Goal: Information Seeking & Learning: Learn about a topic

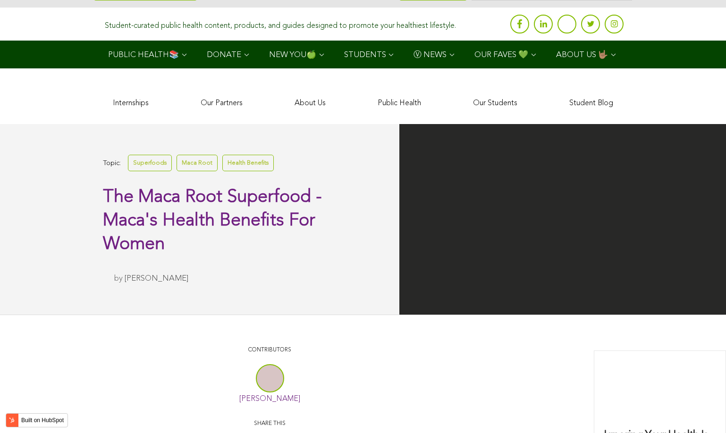
scroll to position [1897, 0]
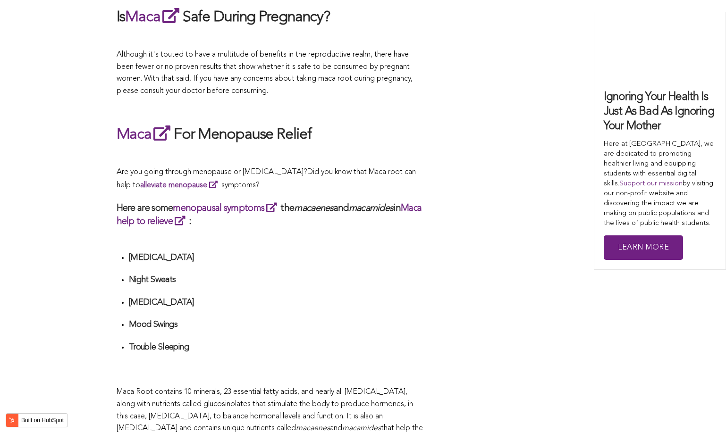
click at [338, 217] on div "What Are The Health Benefits of Maca For Women ? Hi [DEMOGRAPHIC_DATA], have yo…" at bounding box center [270, 227] width 307 height 3213
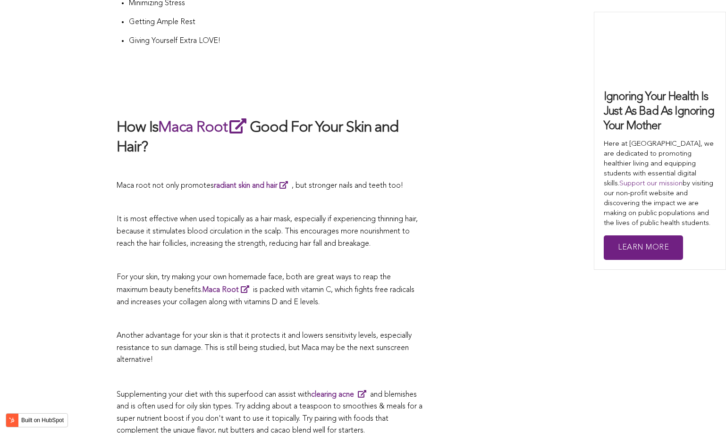
click at [336, 217] on p "It is most effective when used topically as a hair mask, especially if experien…" at bounding box center [270, 232] width 307 height 36
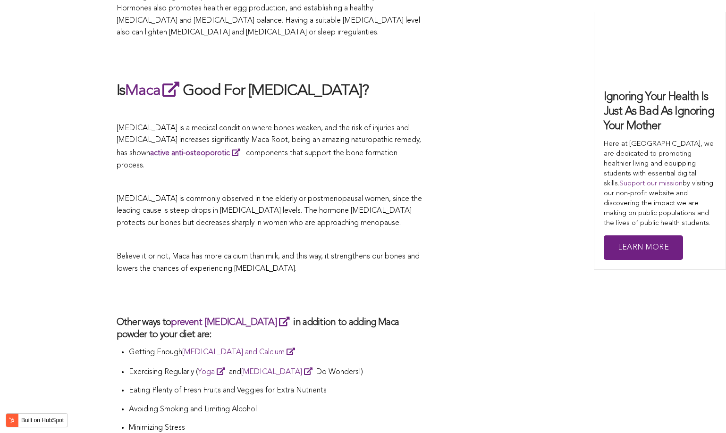
scroll to position [1235, 0]
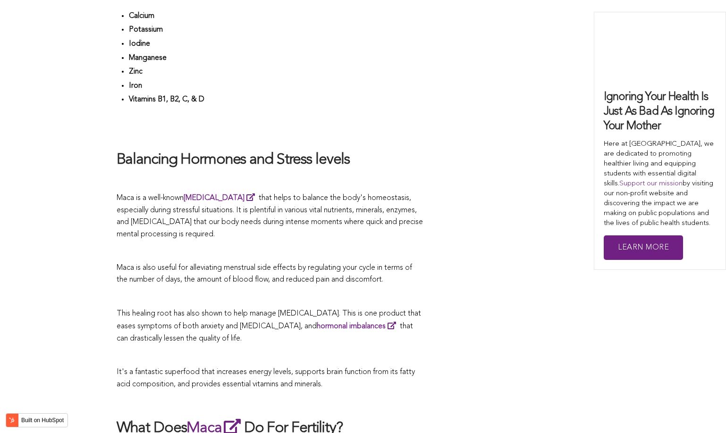
click at [321, 217] on span "Maca is a well-known [MEDICAL_DATA] that helps to balance the body's homeostasi…" at bounding box center [270, 216] width 306 height 44
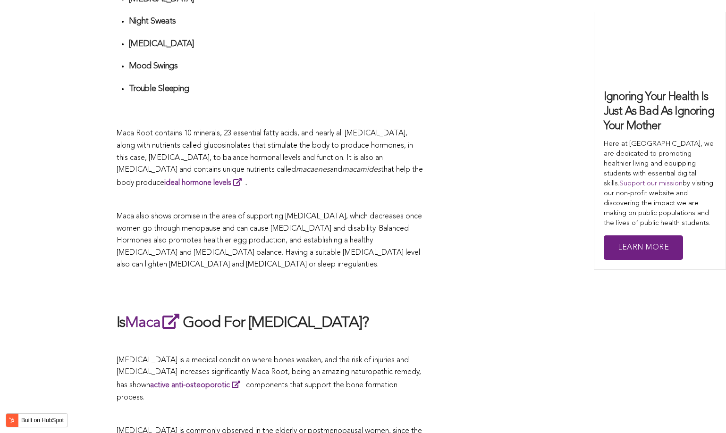
click at [289, 217] on span "Maca also shows promise in the area of supporting [MEDICAL_DATA], which decreas…" at bounding box center [269, 241] width 305 height 56
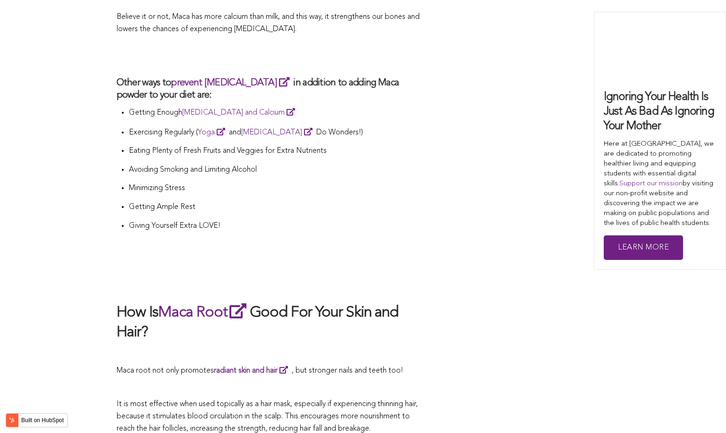
scroll to position [1681, 0]
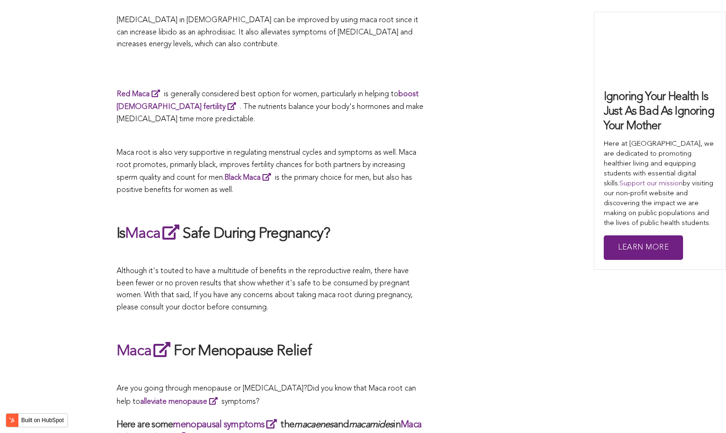
click at [377, 223] on h2 "Is Maca Safe During Pregnancy?" at bounding box center [270, 234] width 307 height 22
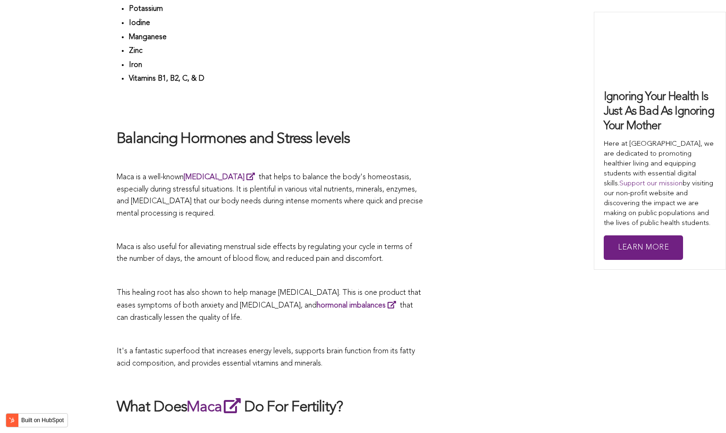
scroll to position [1624, 0]
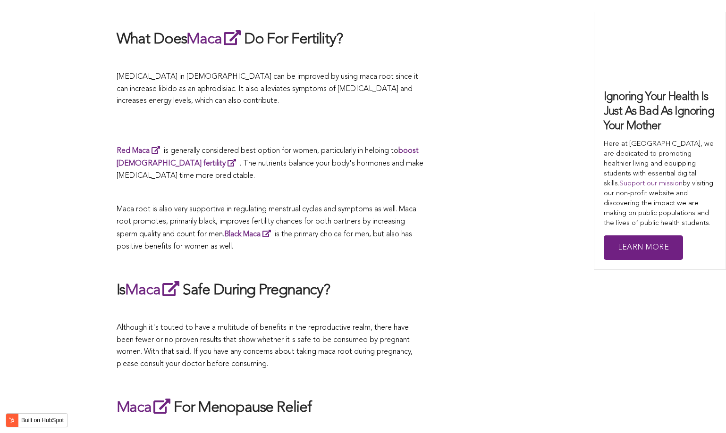
click at [479, 217] on div "CONTRIBUTORS [PERSON_NAME] Share this What Are The Health Benefits of Maca For …" at bounding box center [363, 438] width 493 height 3338
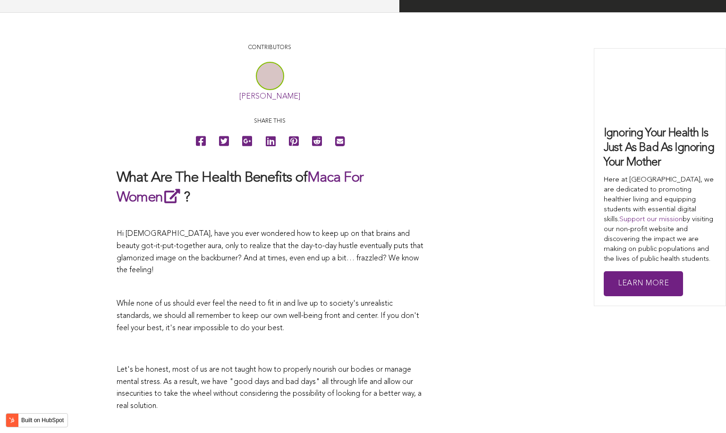
scroll to position [2046, 0]
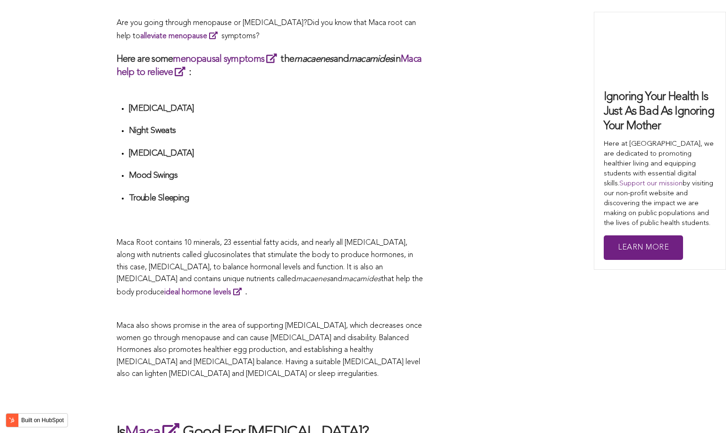
click at [332, 217] on span "What Are The Health Benefits of Maca For Women ? Hi [DEMOGRAPHIC_DATA], have yo…" at bounding box center [270, 78] width 307 height 3213
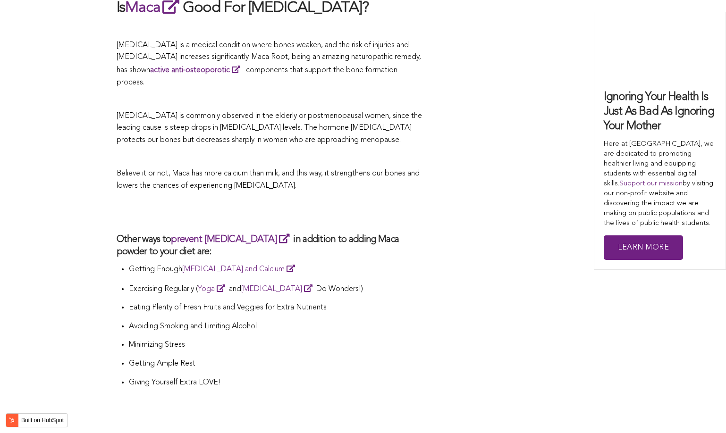
scroll to position [3014, 0]
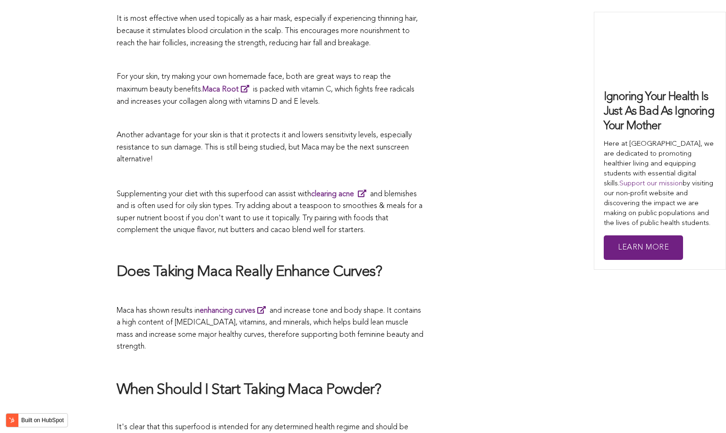
click at [362, 242] on p at bounding box center [270, 248] width 307 height 12
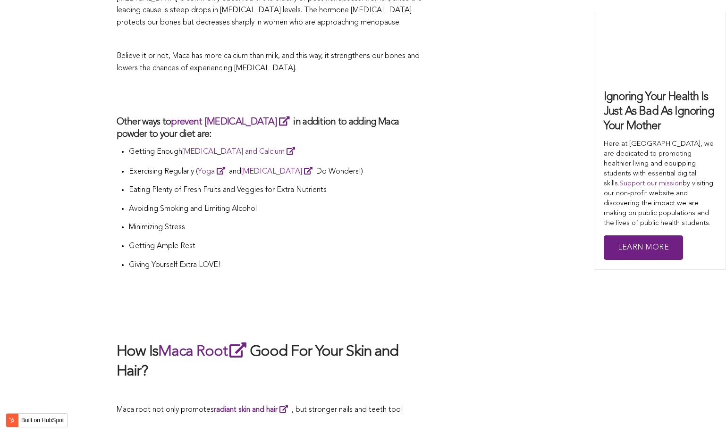
scroll to position [1384, 0]
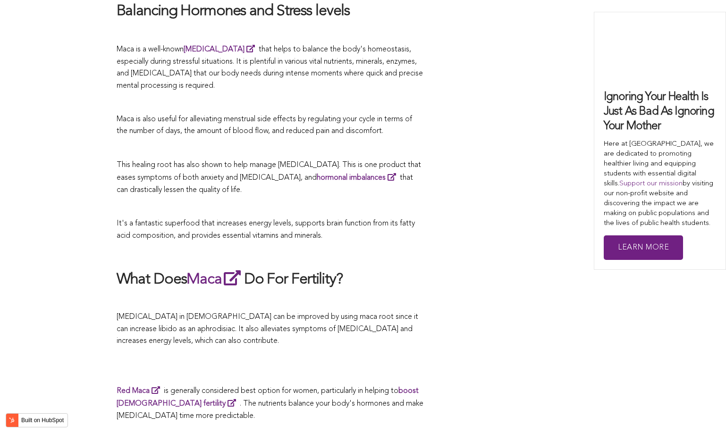
click at [346, 220] on span "It's a fantastic superfood that increases energy levels, supports brain functio…" at bounding box center [266, 230] width 298 height 20
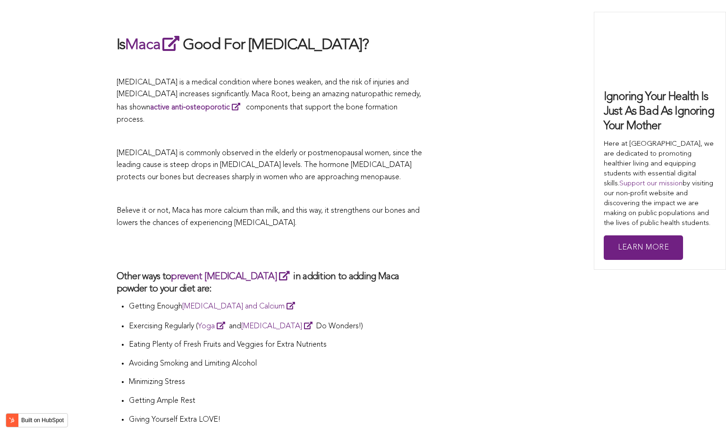
click at [267, 239] on h2 at bounding box center [270, 250] width 307 height 22
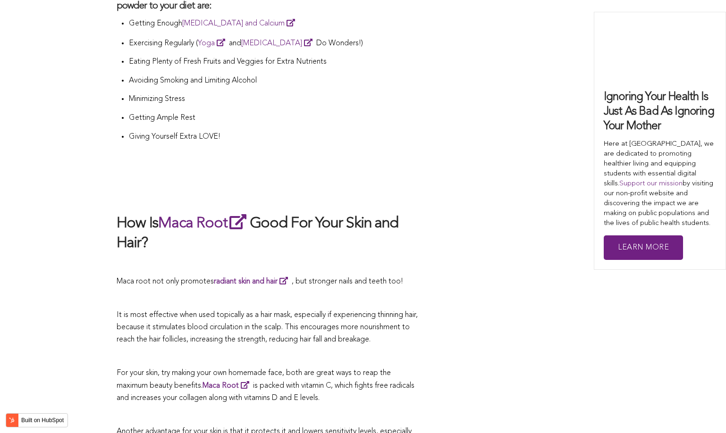
scroll to position [2449, 0]
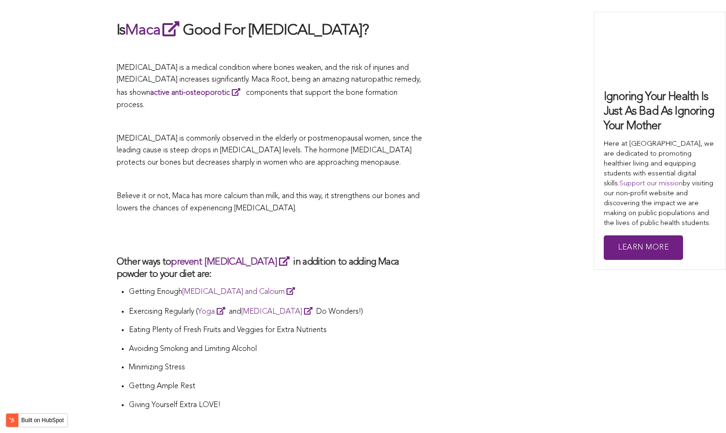
click at [307, 224] on h2 at bounding box center [270, 235] width 307 height 22
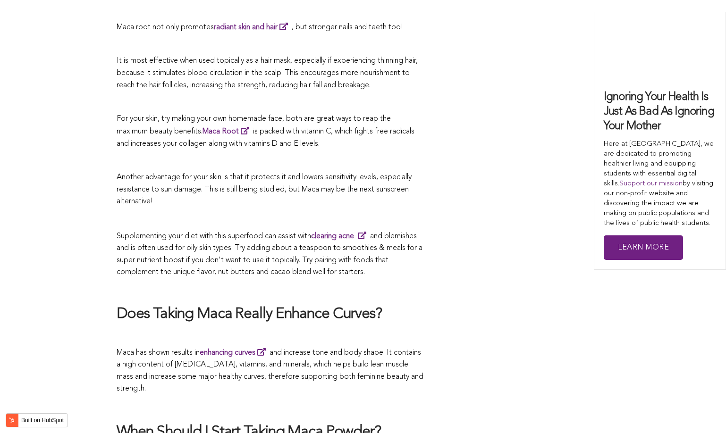
click at [350, 233] on span "Supplementing your diet with this superfood can assist with clearing acne and b…" at bounding box center [270, 255] width 306 height 44
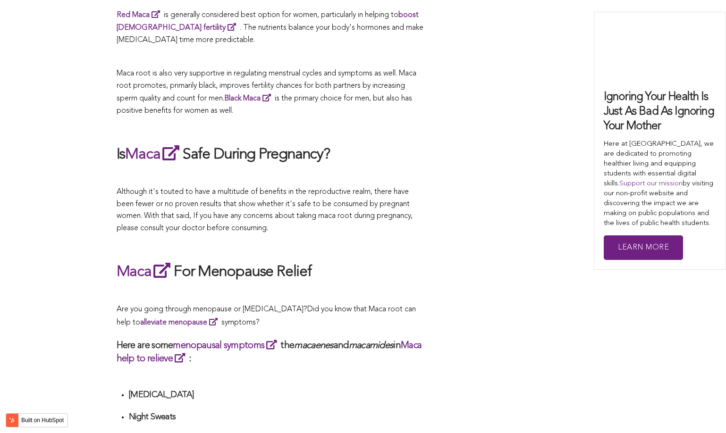
scroll to position [1713, 0]
